Goal: Transaction & Acquisition: Purchase product/service

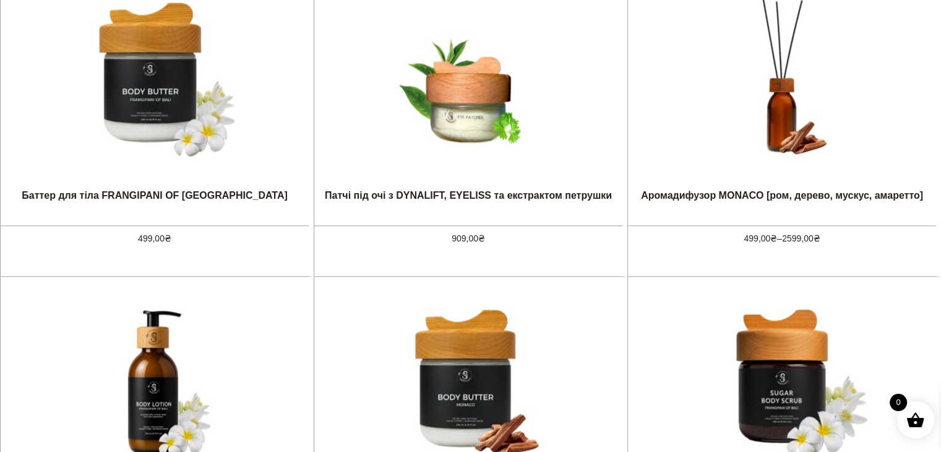
scroll to position [866, 0]
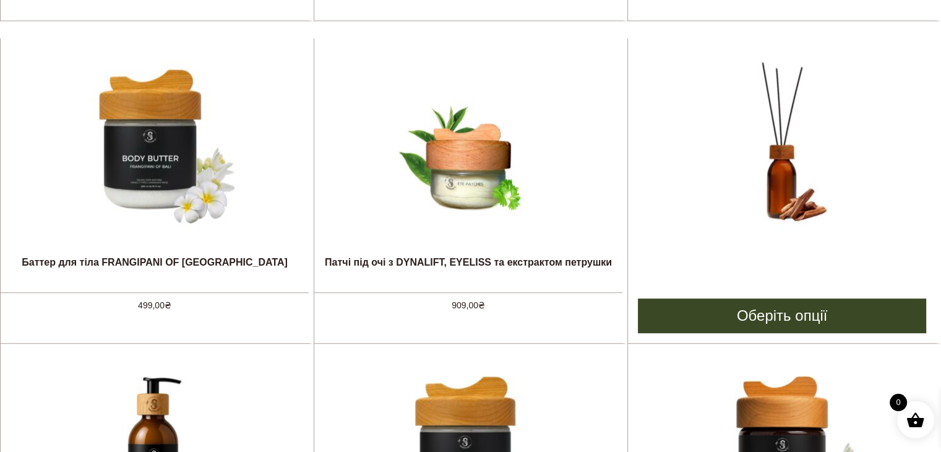
click at [792, 176] on img at bounding box center [782, 144] width 186 height 186
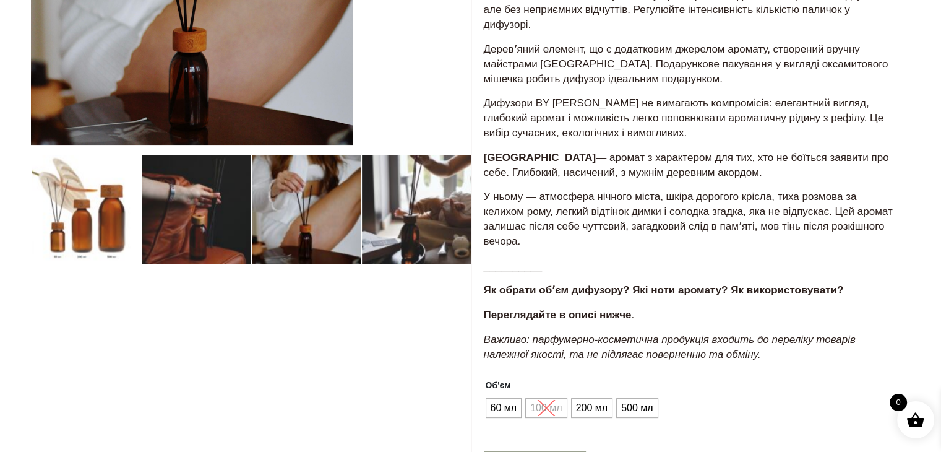
scroll to position [433, 0]
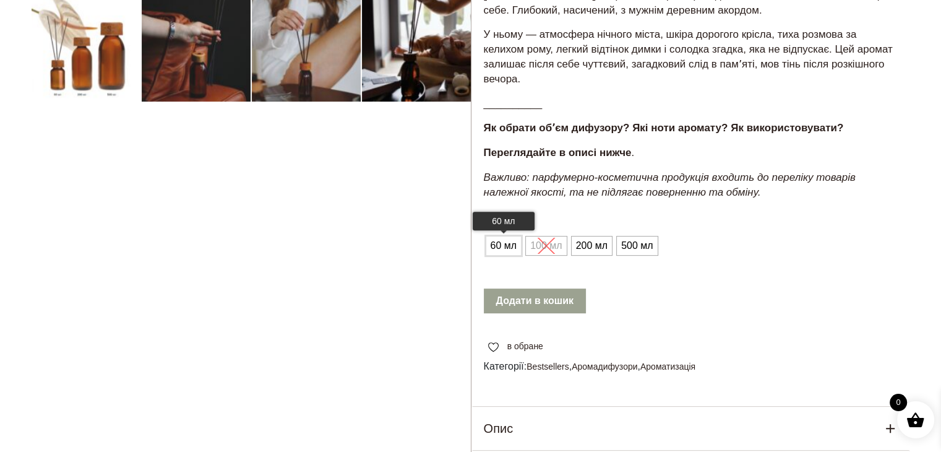
click at [505, 250] on span "60 мл" at bounding box center [503, 246] width 33 height 20
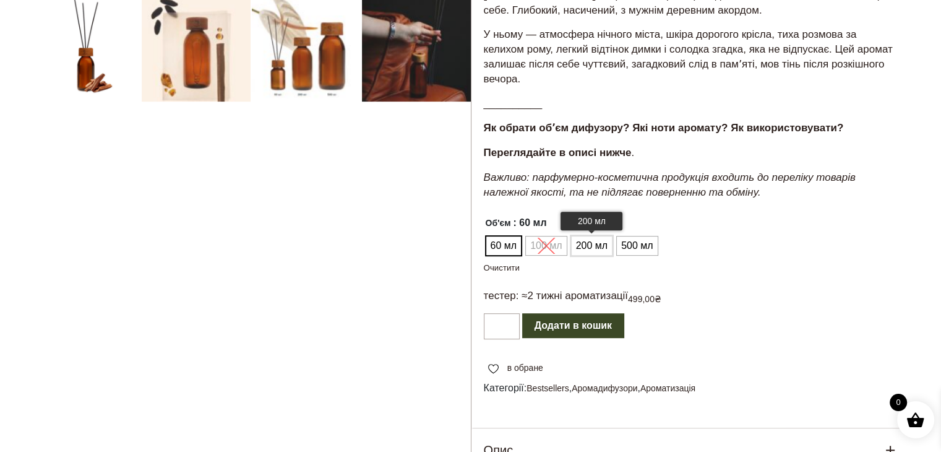
click at [599, 253] on span "200 мл" at bounding box center [592, 246] width 38 height 20
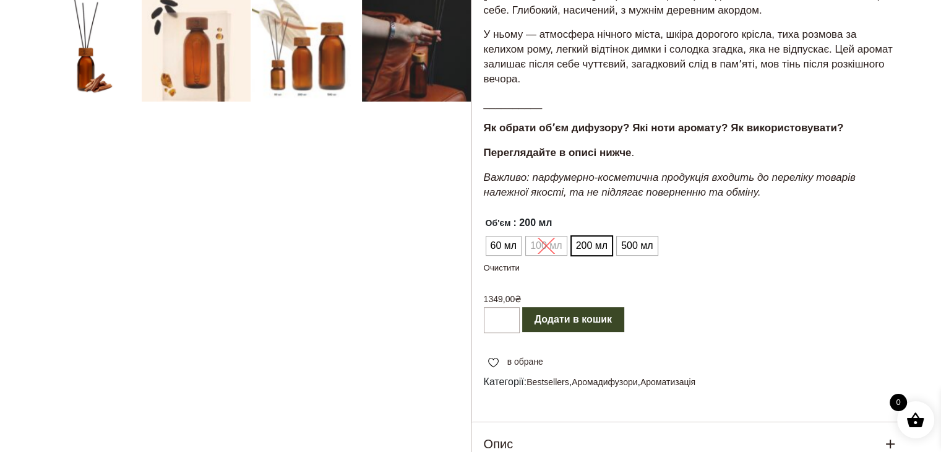
click at [539, 247] on ul "60 мл 100 мл 200 мл 500 мл" at bounding box center [571, 246] width 174 height 24
click at [511, 249] on span "60 мл" at bounding box center [503, 246] width 33 height 20
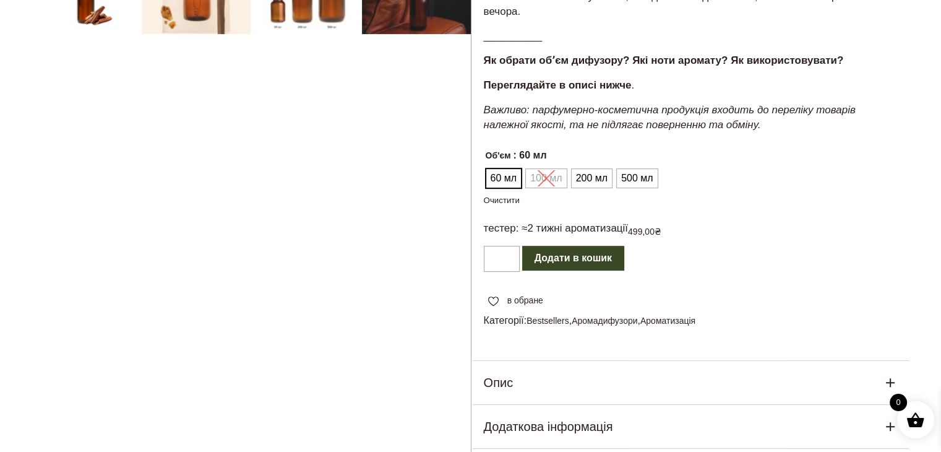
scroll to position [557, 0]
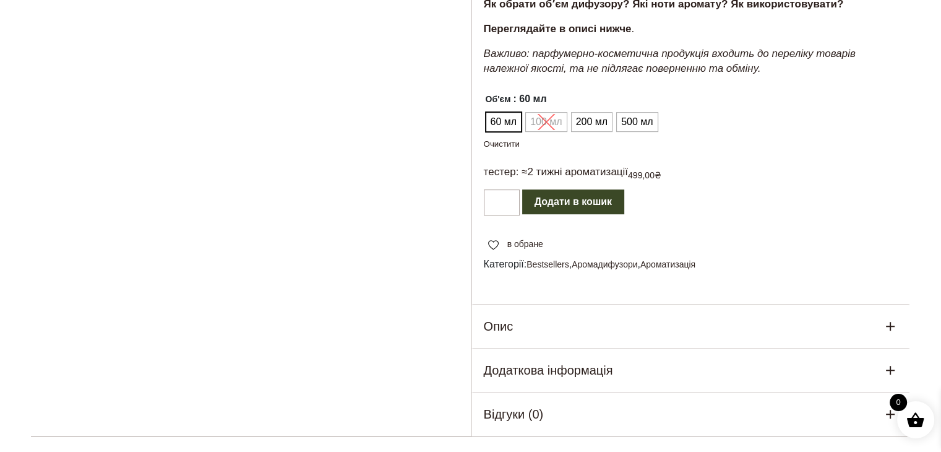
click at [574, 199] on button "Додати в кошик" at bounding box center [573, 201] width 102 height 25
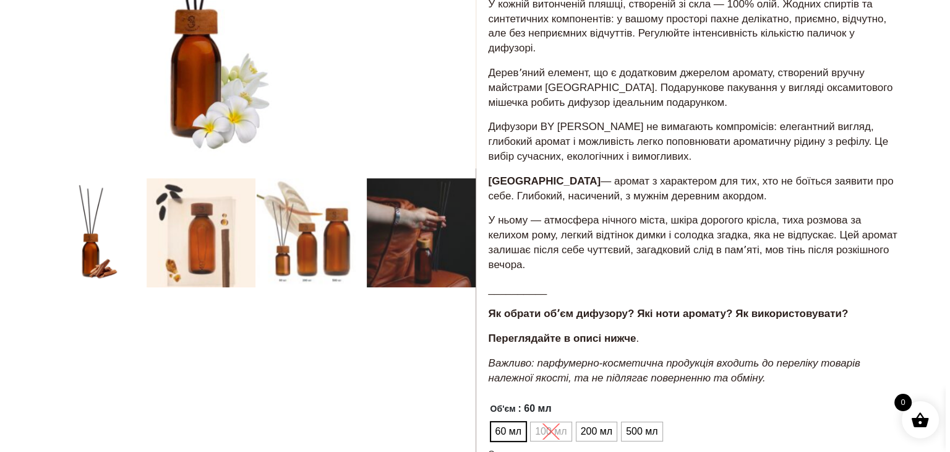
scroll to position [0, 0]
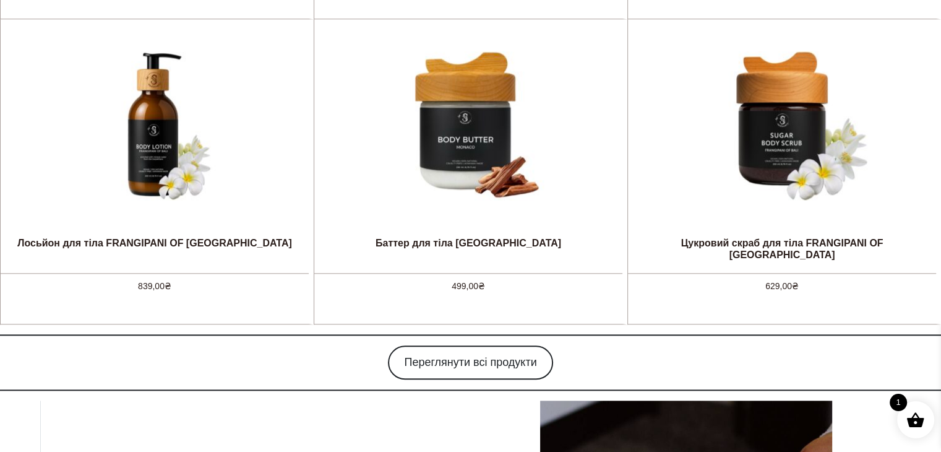
scroll to position [1361, 0]
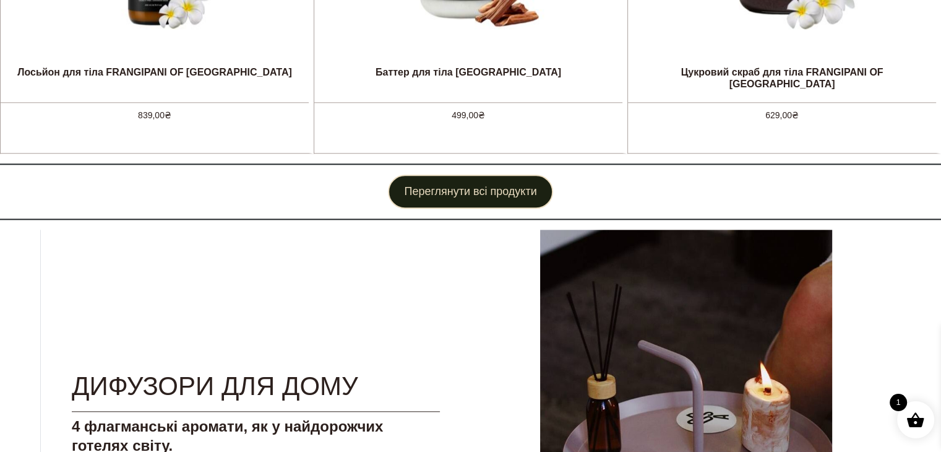
click at [488, 189] on link "Переглянути всі продукти" at bounding box center [470, 191] width 165 height 34
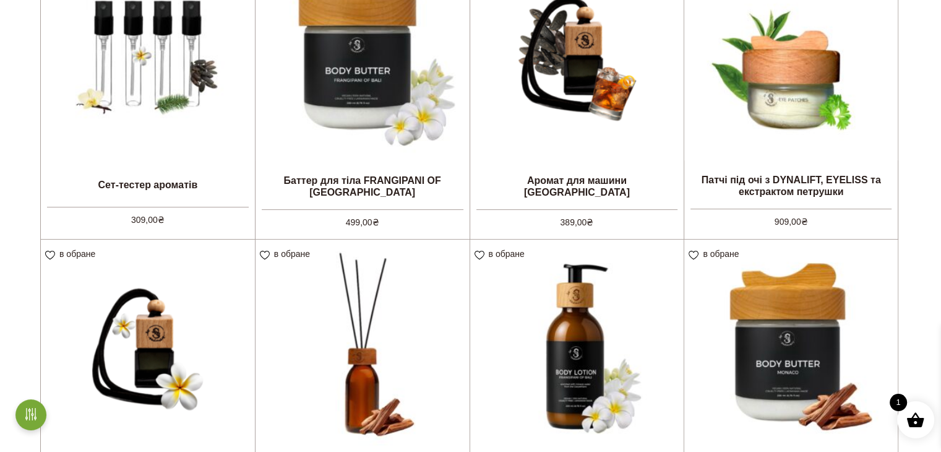
scroll to position [433, 0]
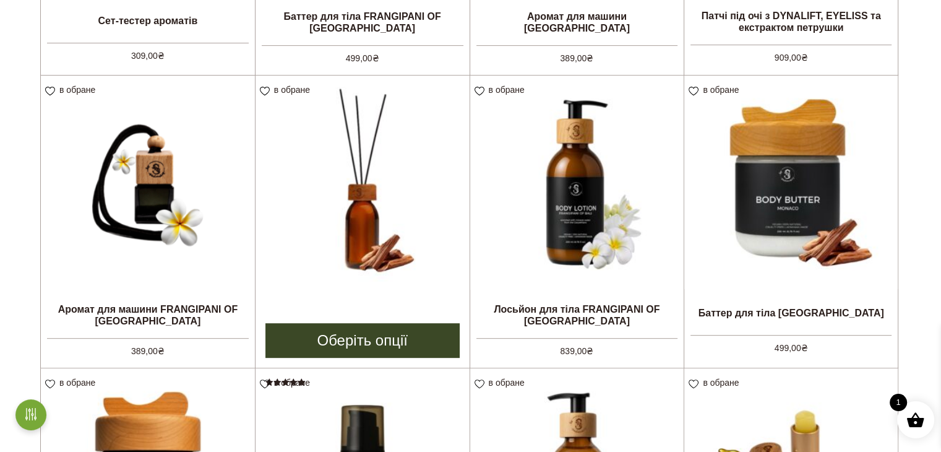
click at [370, 176] on img at bounding box center [362, 182] width 214 height 214
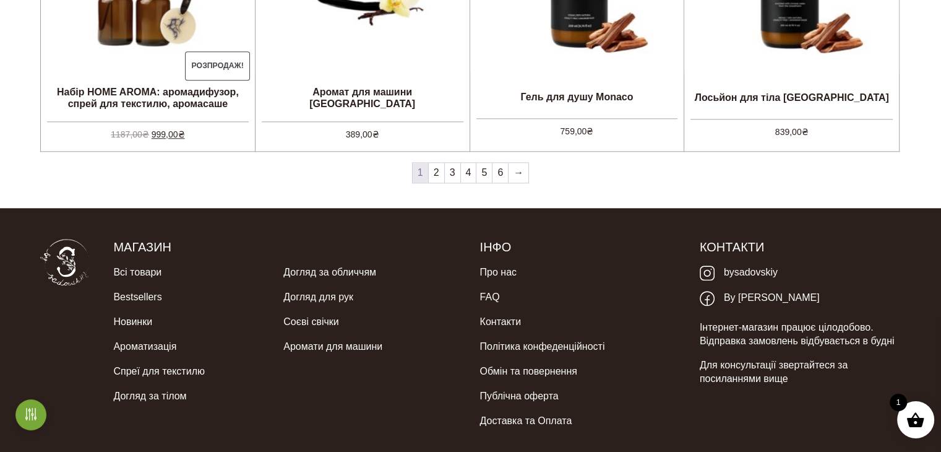
scroll to position [1237, 0]
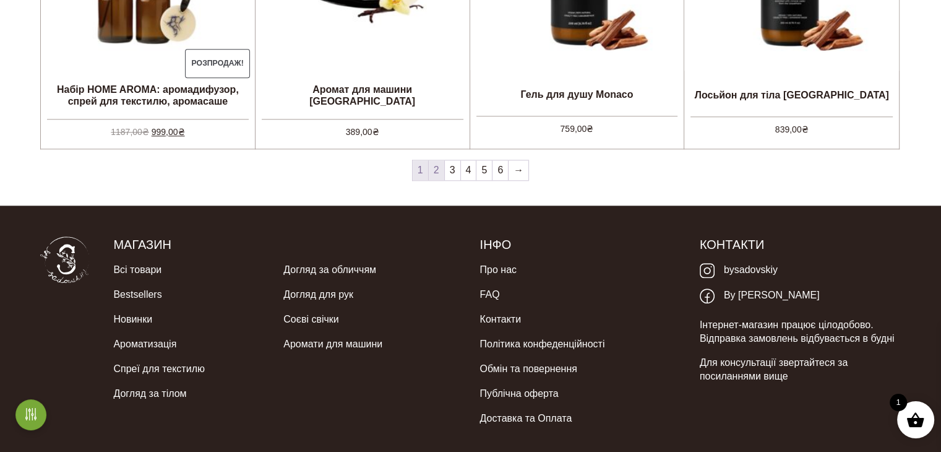
click at [435, 166] on link "2" at bounding box center [436, 170] width 15 height 20
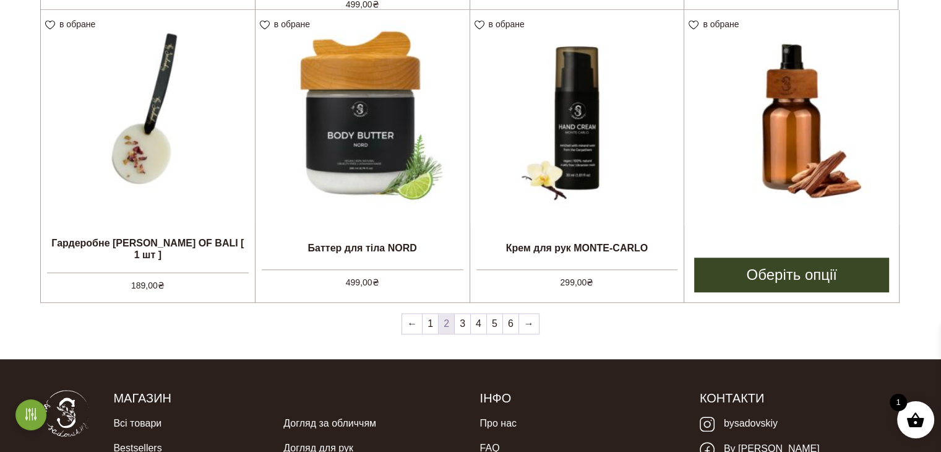
scroll to position [1113, 0]
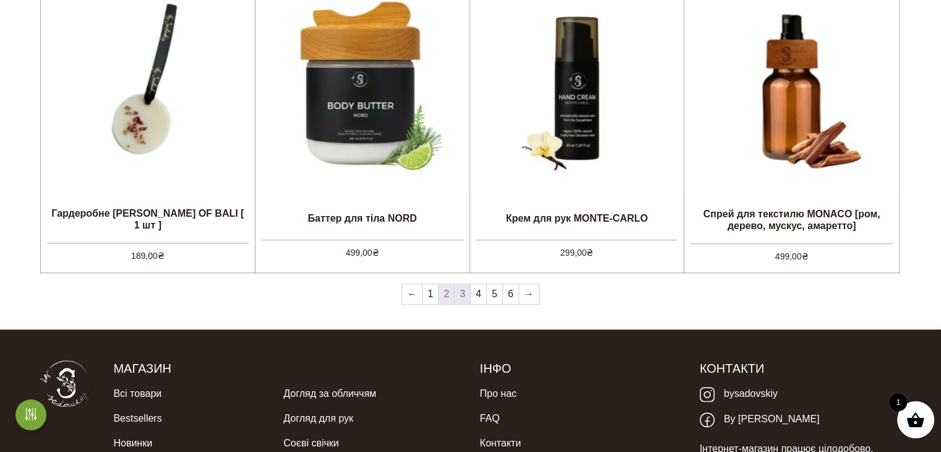
click at [466, 291] on link "3" at bounding box center [462, 294] width 15 height 20
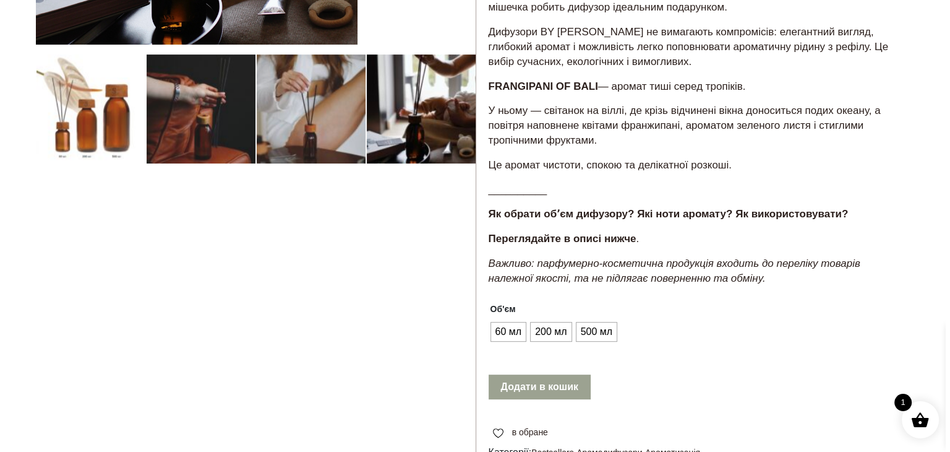
scroll to position [557, 0]
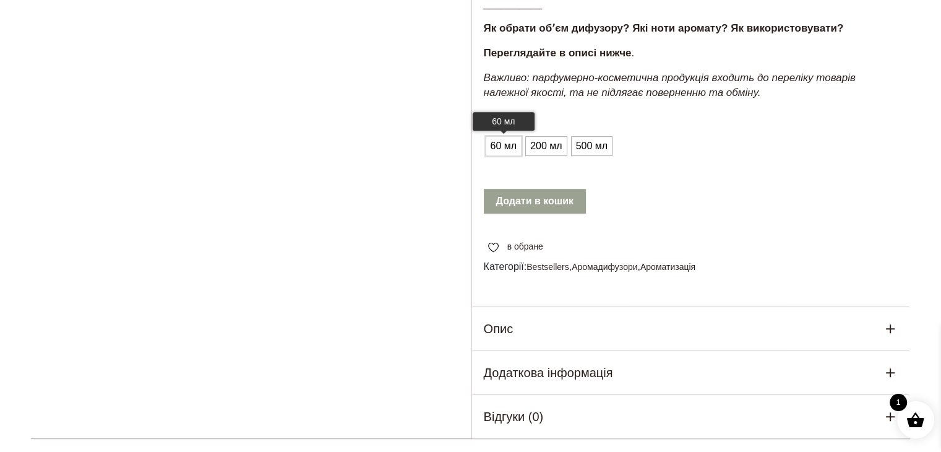
click at [502, 156] on span "60 мл" at bounding box center [503, 146] width 33 height 20
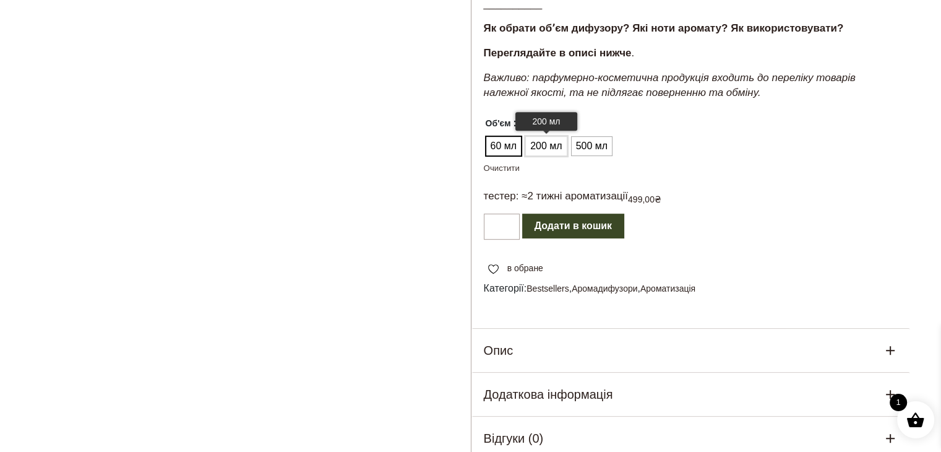
click at [552, 156] on span "200 мл" at bounding box center [546, 146] width 38 height 20
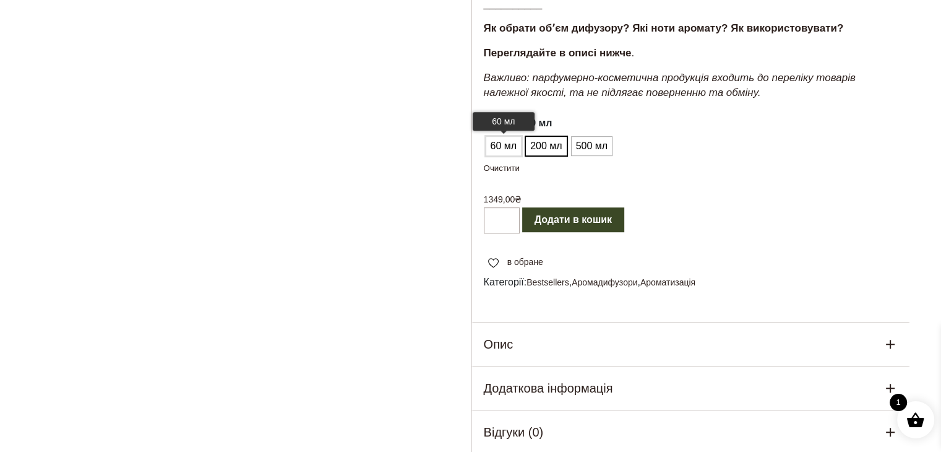
click at [507, 156] on span "60 мл" at bounding box center [503, 146] width 33 height 20
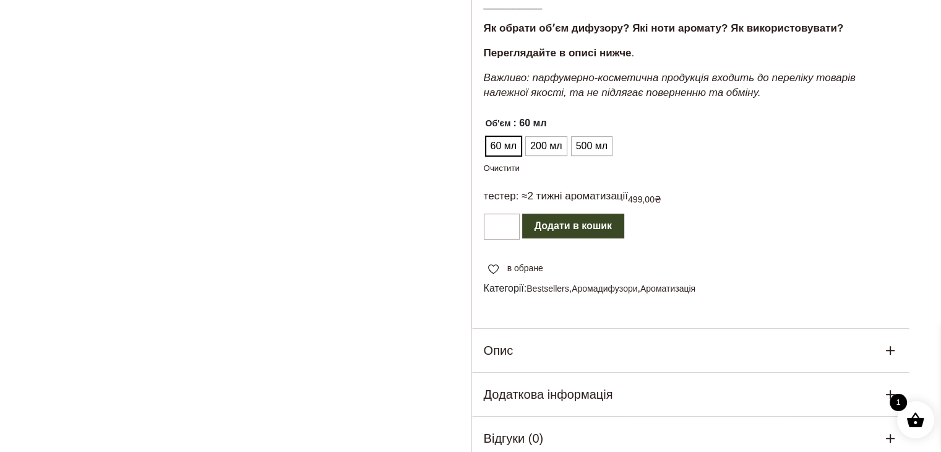
click at [562, 238] on button "Додати в кошик" at bounding box center [573, 225] width 102 height 25
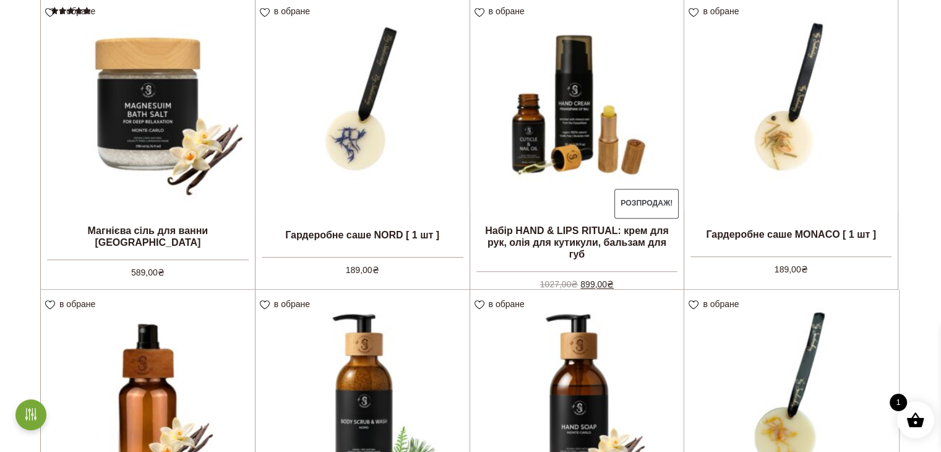
scroll to position [1113, 0]
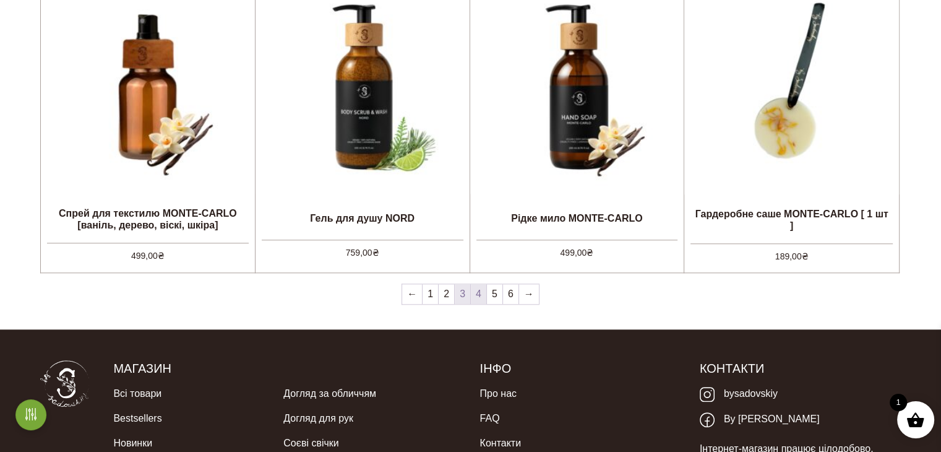
click at [480, 295] on link "4" at bounding box center [478, 294] width 15 height 20
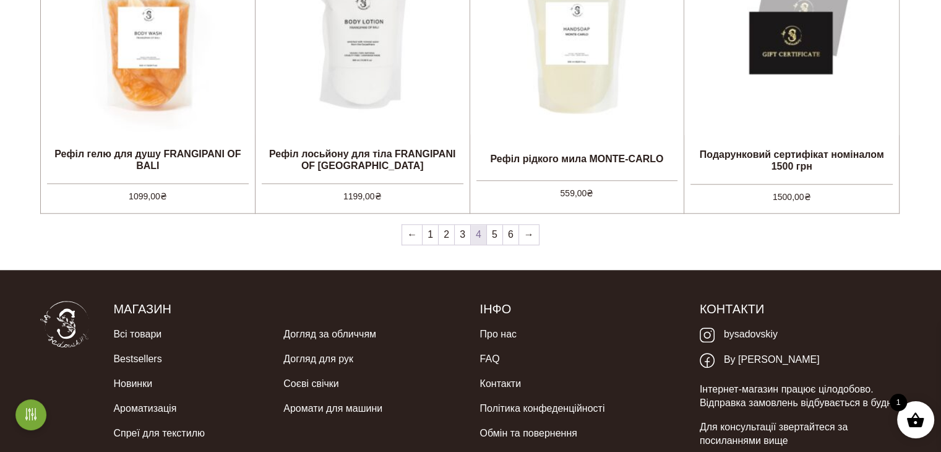
scroll to position [1175, 0]
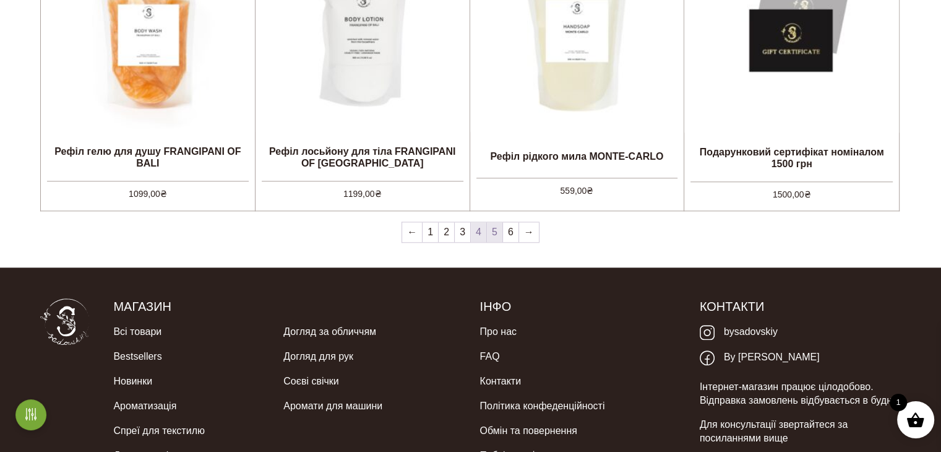
click at [493, 233] on link "5" at bounding box center [494, 232] width 15 height 20
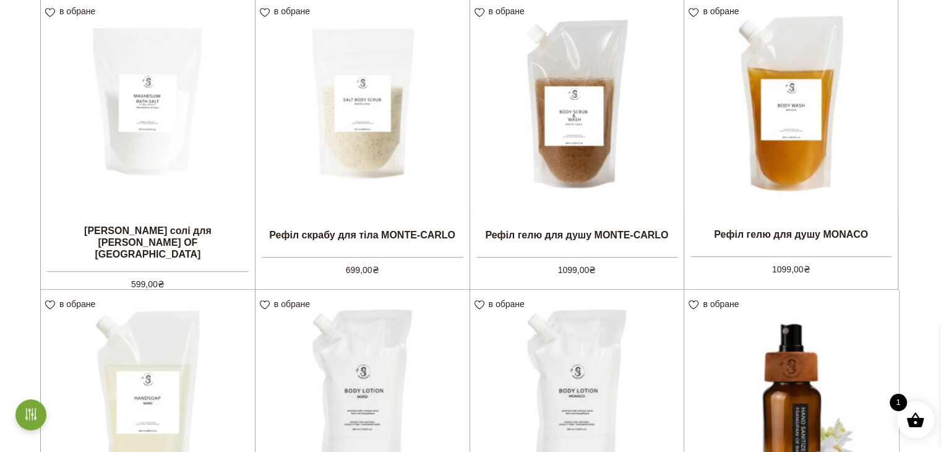
scroll to position [1051, 0]
